Goal: Find specific page/section: Find specific page/section

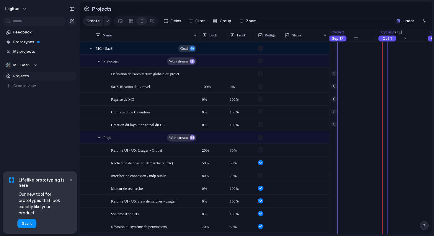
scroll to position [0, 3936]
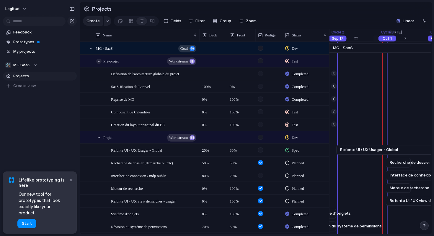
click at [98, 61] on div at bounding box center [98, 61] width 5 height 5
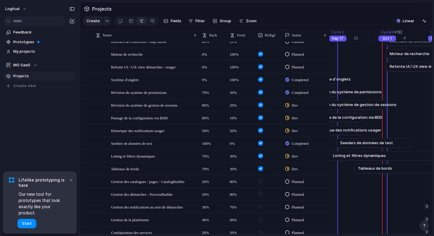
scroll to position [69, 0]
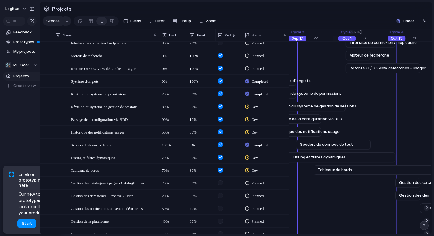
drag, startPoint x: 79, startPoint y: 117, endPoint x: 40, endPoint y: 118, distance: 39.9
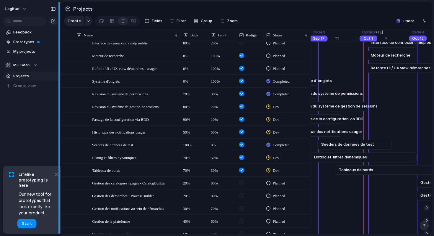
drag, startPoint x: 65, startPoint y: 114, endPoint x: 45, endPoint y: 114, distance: 19.8
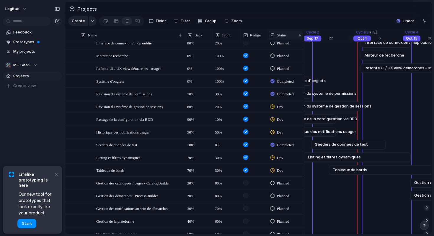
drag, startPoint x: 314, startPoint y: 33, endPoint x: 292, endPoint y: 33, distance: 22.8
click at [292, 33] on div "Status" at bounding box center [286, 35] width 37 height 12
drag, startPoint x: 267, startPoint y: 33, endPoint x: 253, endPoint y: 34, distance: 14.5
click at [253, 34] on div "Rédigé" at bounding box center [254, 35] width 27 height 12
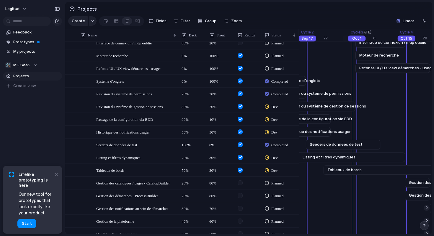
drag, startPoint x: 184, startPoint y: 33, endPoint x: 175, endPoint y: 35, distance: 9.0
click at [178, 35] on div at bounding box center [179, 35] width 3 height 12
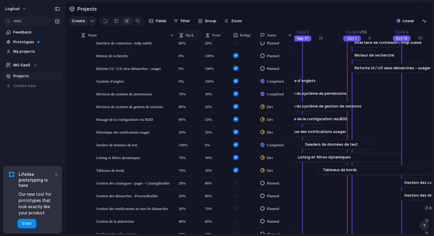
drag, startPoint x: 204, startPoint y: 33, endPoint x: 193, endPoint y: 34, distance: 10.7
click at [194, 34] on div "Back" at bounding box center [189, 35] width 26 height 12
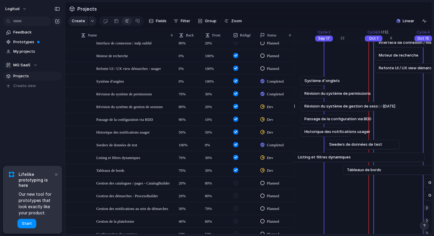
scroll to position [0, 3917]
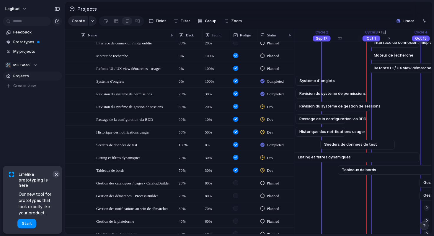
click at [56, 175] on button "×" at bounding box center [56, 173] width 7 height 7
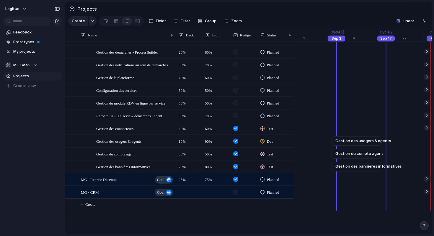
scroll to position [0, 3850]
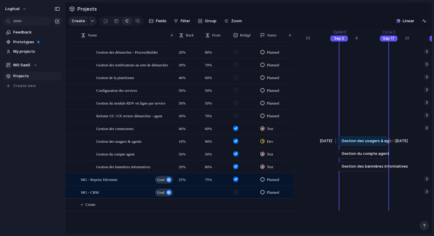
click at [371, 142] on span "Gestion des usagers & agents" at bounding box center [370, 141] width 56 height 6
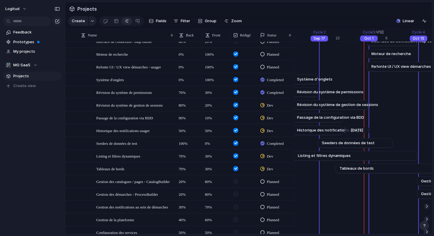
scroll to position [71, 0]
